Goal: Task Accomplishment & Management: Manage account settings

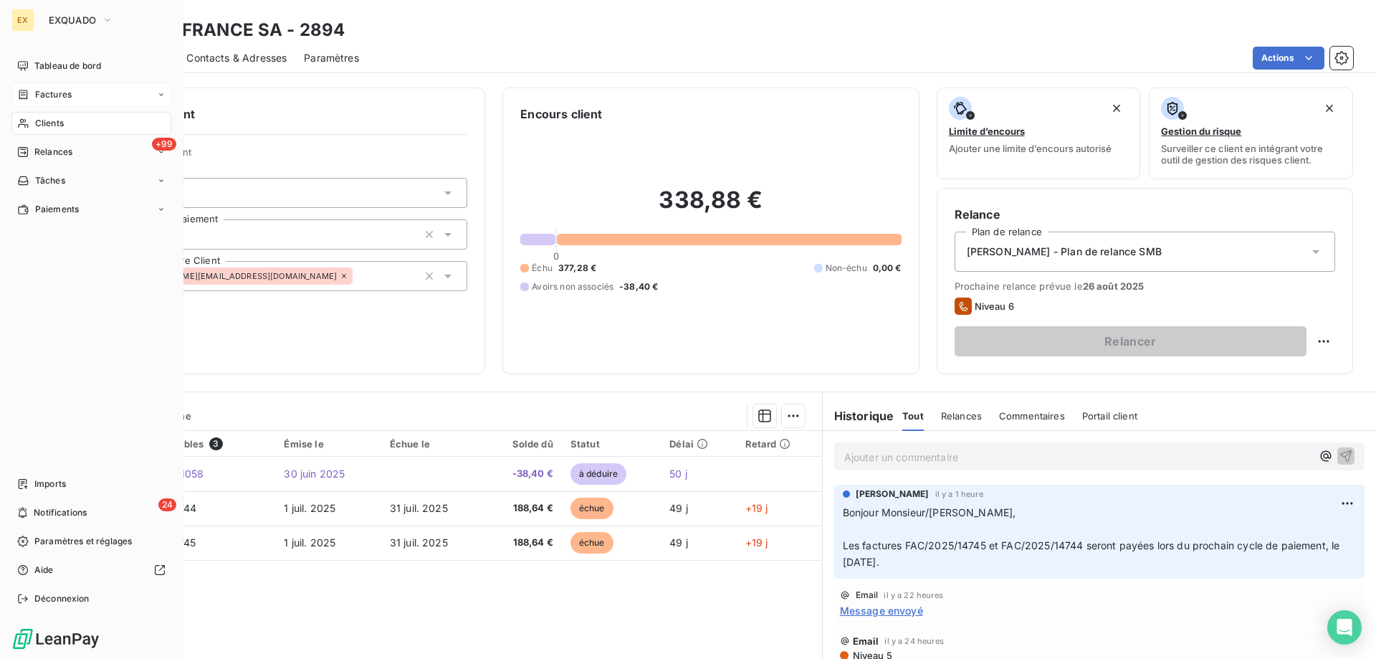
click at [24, 105] on div "Factures" at bounding box center [91, 94] width 160 height 23
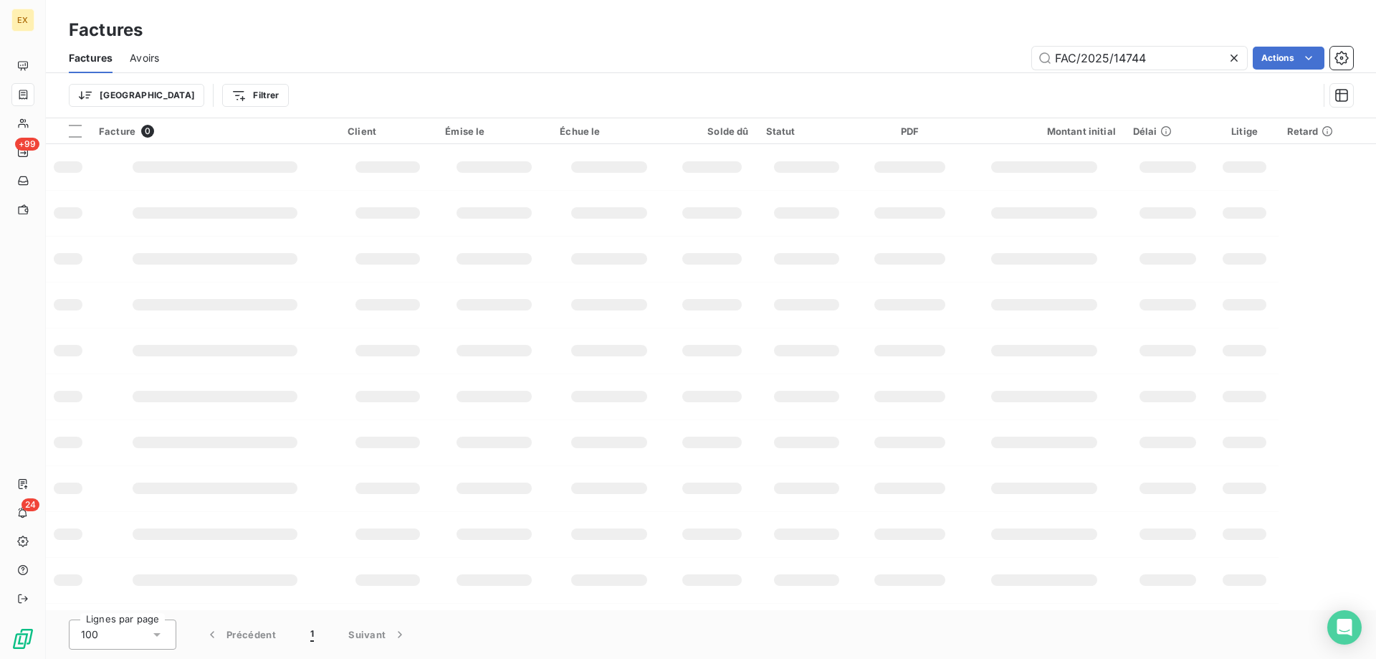
drag, startPoint x: 1177, startPoint y: 55, endPoint x: 1013, endPoint y: 50, distance: 164.2
click at [1011, 54] on div "FAC/2025/14744 Actions" at bounding box center [764, 58] width 1177 height 23
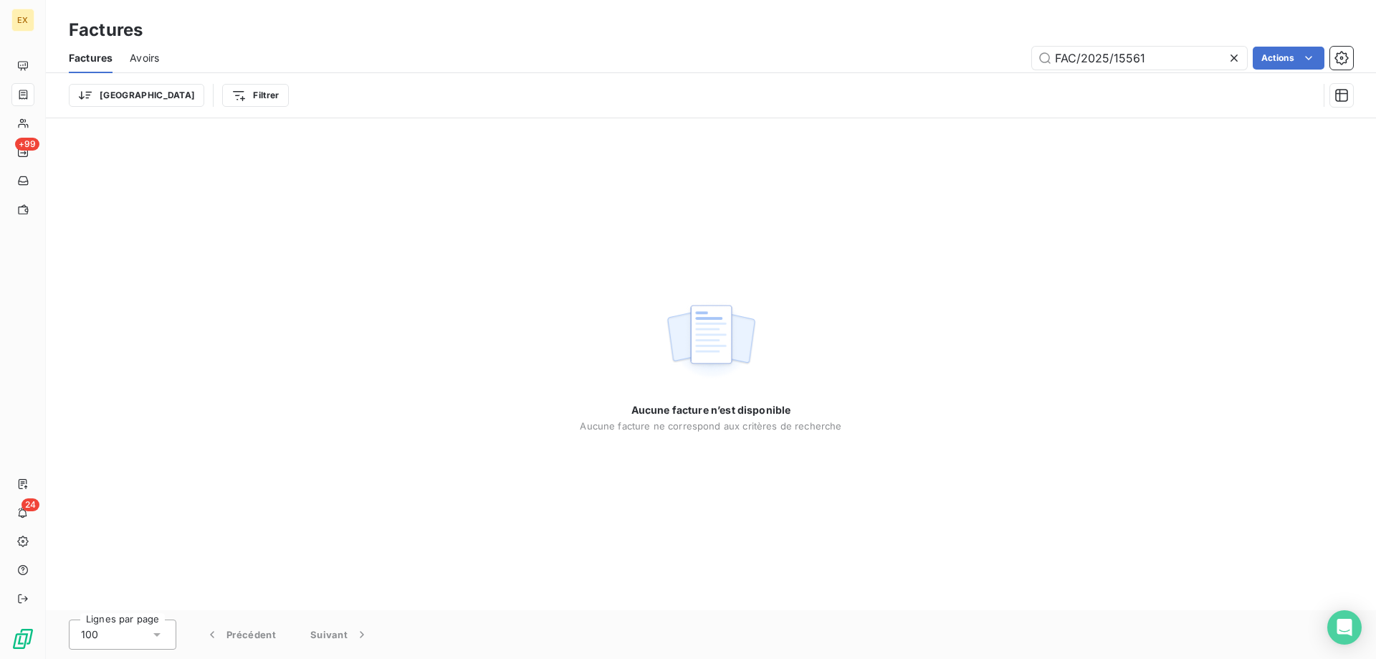
drag, startPoint x: 1064, startPoint y: 57, endPoint x: 1025, endPoint y: 64, distance: 39.4
click at [1026, 64] on div "FAC/2025/15561 Actions" at bounding box center [764, 58] width 1177 height 23
type input "AC/2025/15561"
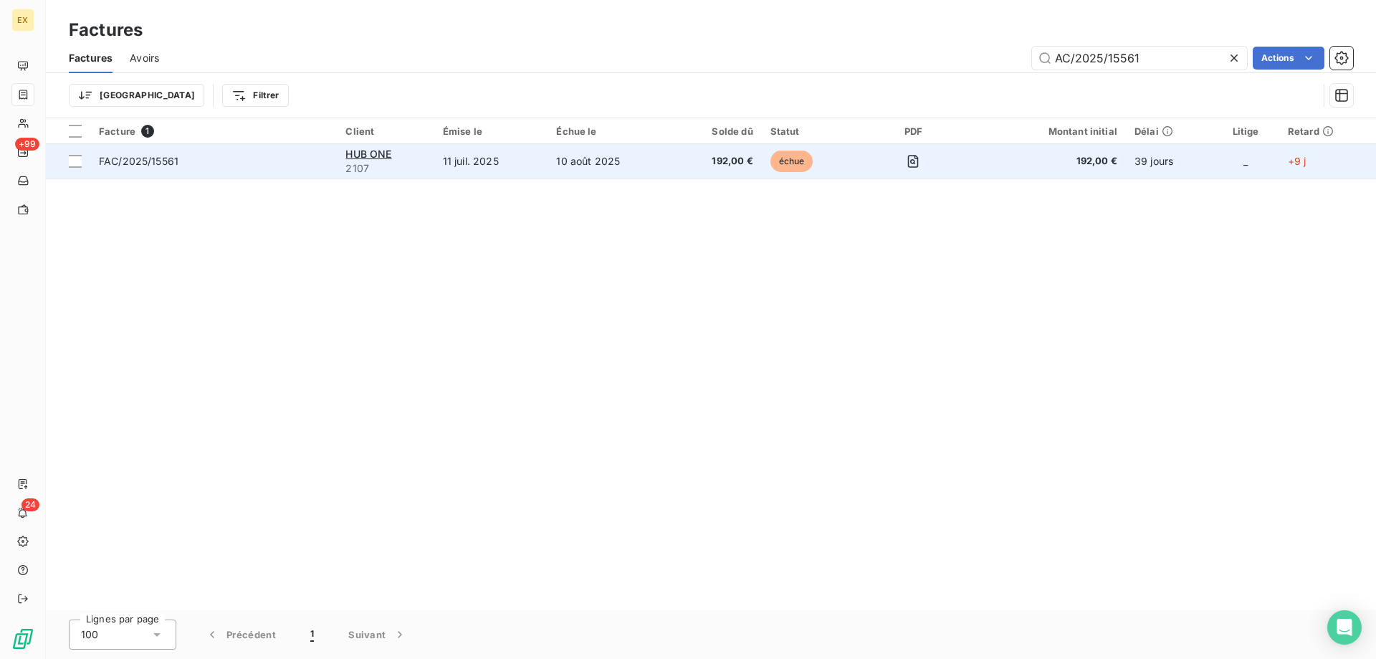
click at [201, 154] on span "FAC/2025/15561" at bounding box center [213, 161] width 229 height 14
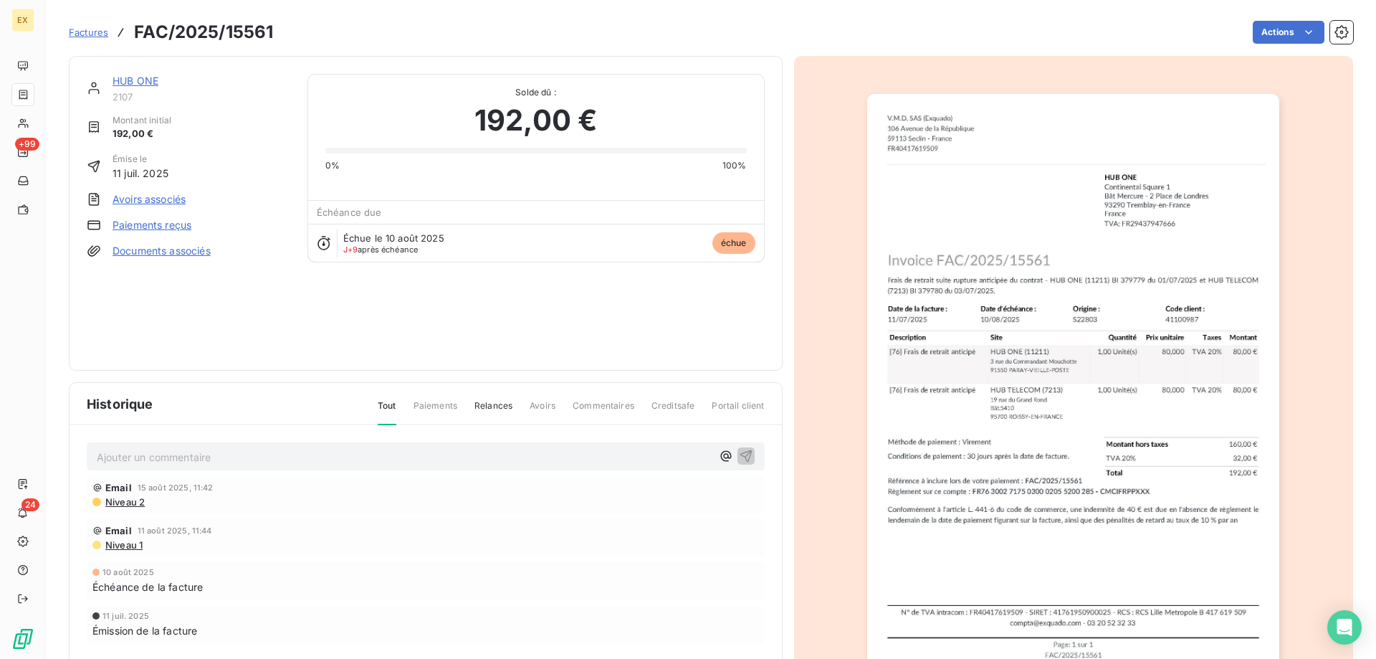
click at [132, 82] on link "HUB ONE" at bounding box center [136, 81] width 46 height 12
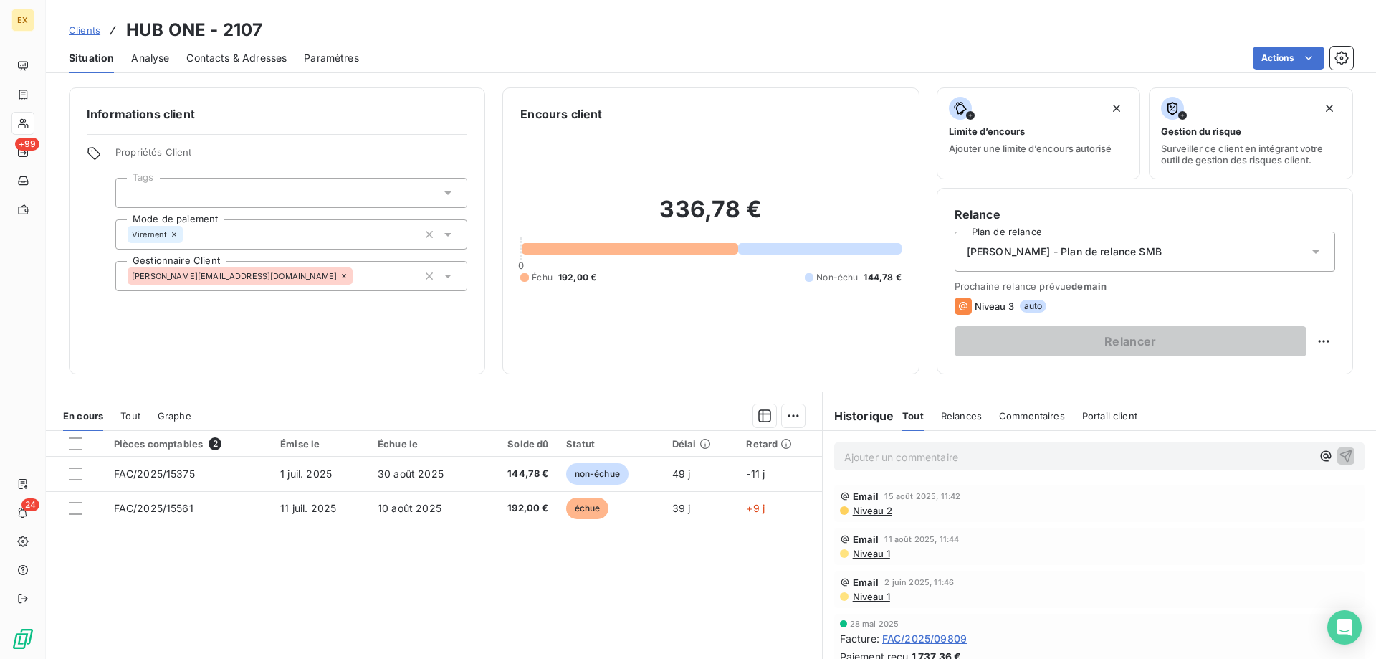
click at [915, 462] on p "Ajouter un commentaire ﻿" at bounding box center [1078, 457] width 467 height 18
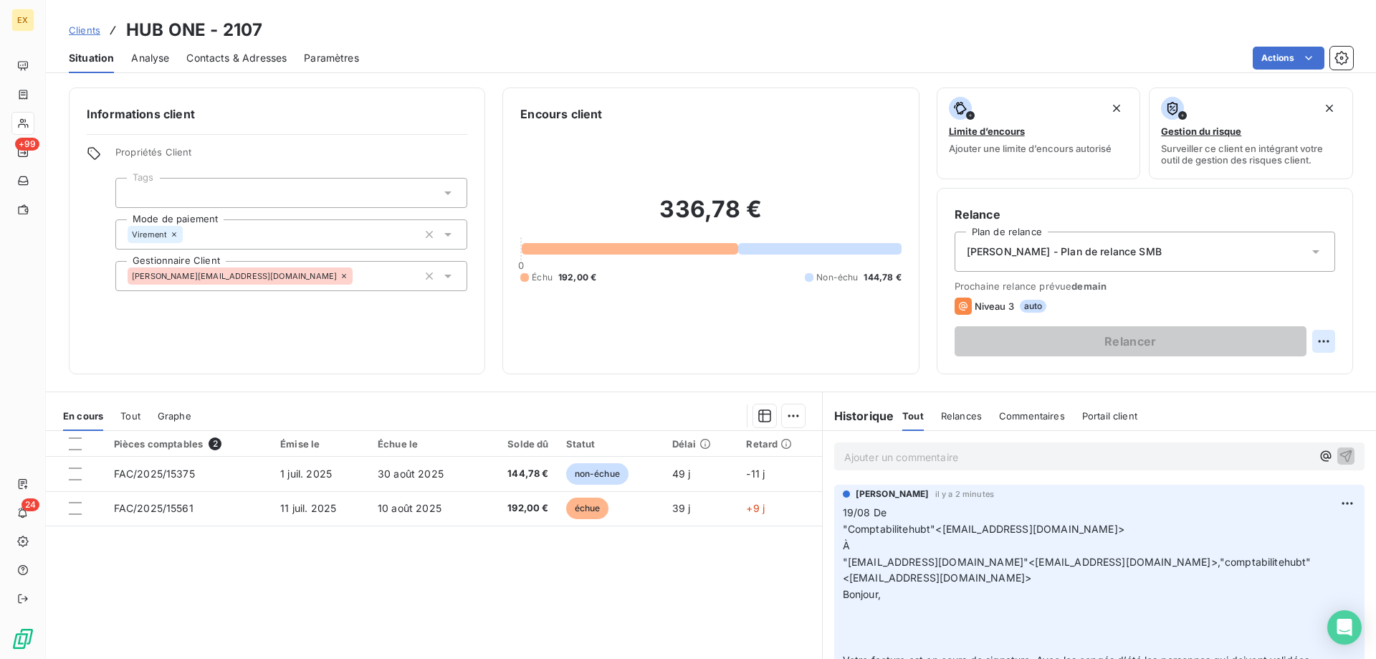
click at [1314, 340] on html "EX +99 24 Clients HUB ONE - 2107 Situation Analyse Contacts & Adresses Paramètr…" at bounding box center [688, 329] width 1376 height 659
click at [1208, 381] on div "Replanifier cette action" at bounding box center [1254, 372] width 128 height 23
select select "7"
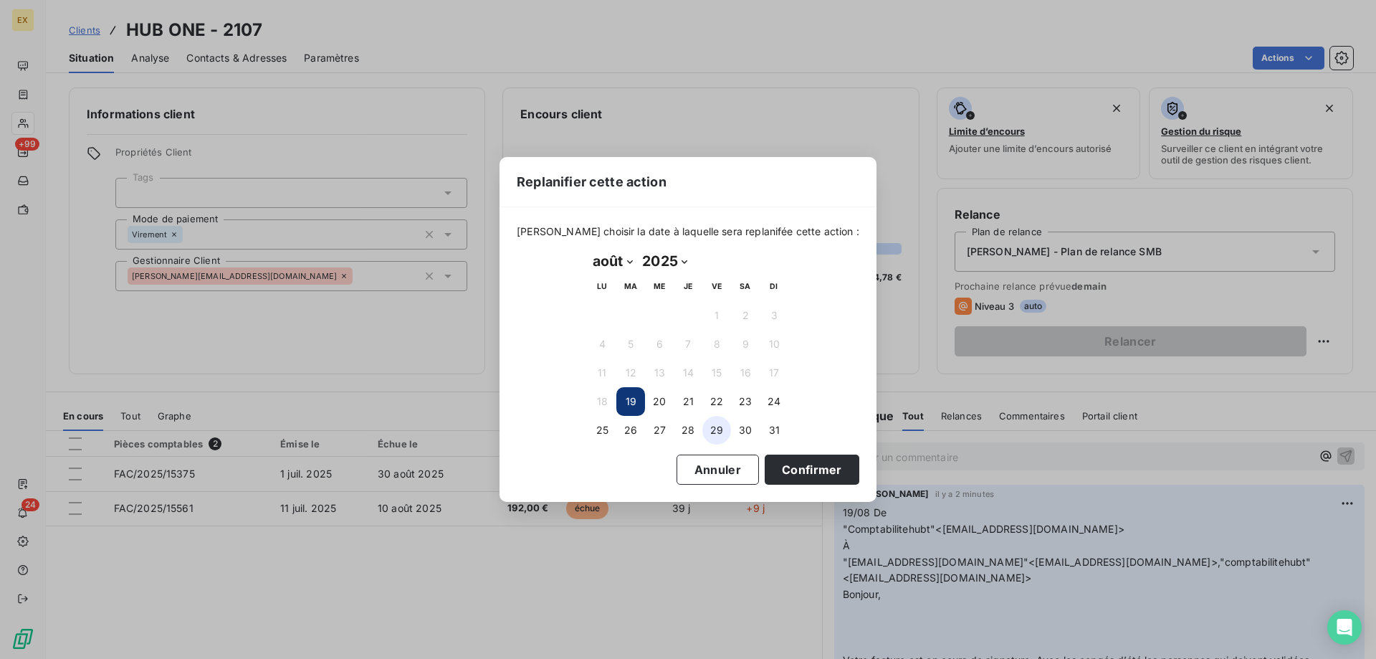
click at [718, 436] on button "29" at bounding box center [717, 430] width 29 height 29
click at [693, 432] on button "28" at bounding box center [688, 430] width 29 height 29
click at [789, 467] on button "Confirmer" at bounding box center [812, 470] width 95 height 30
